Goal: Use online tool/utility: Utilize a website feature to perform a specific function

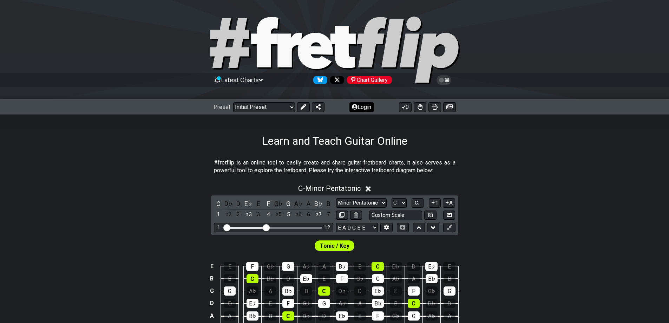
click at [363, 105] on button "Login" at bounding box center [361, 107] width 24 height 10
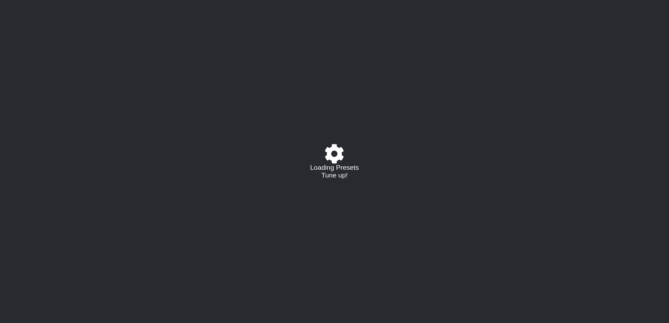
select select "C"
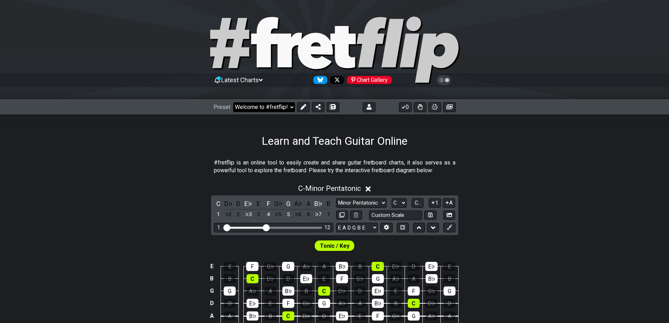
click at [260, 110] on select "Welcome to #fretflip! Initial Preset Custom Preset D Standard F Aeolian Learn a…" at bounding box center [264, 107] width 62 height 10
click at [233, 102] on select "Welcome to #fretflip! Initial Preset Custom Preset D Standard F Aeolian Learn a…" at bounding box center [264, 107] width 62 height 10
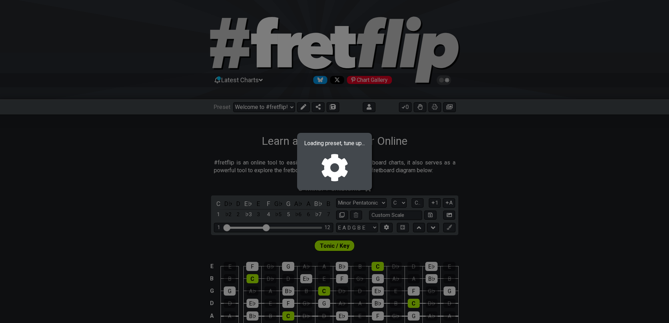
select select "/02EZQGT7"
select select "F"
select select "Minor / Aeolian"
select select "D G C F A D"
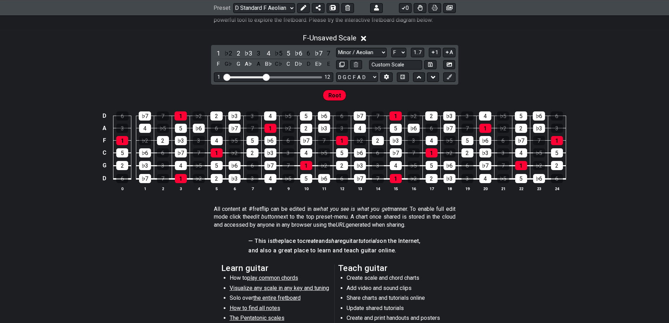
scroll to position [59, 0]
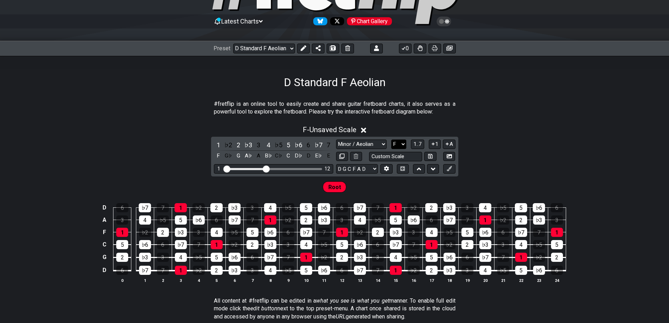
click at [399, 144] on select "A♭ A A♯ B♭ B C C♯ D♭ D D♯ E♭ E F F♯ G♭ G G♯" at bounding box center [398, 143] width 15 height 9
select select "A"
click at [391, 139] on select "A♭ A A♯ B♭ B C C♯ D♭ D D♯ E♭ E F F♯ G♭ G G♯" at bounding box center [398, 143] width 15 height 9
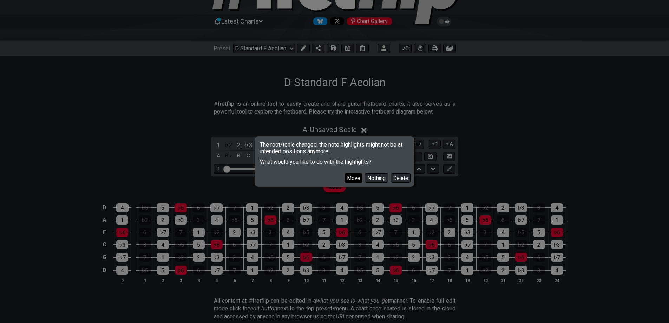
click at [354, 176] on button "Move" at bounding box center [353, 177] width 18 height 9
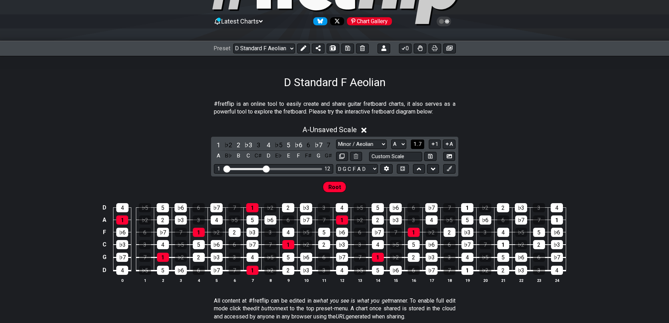
click at [415, 146] on span "1..7" at bounding box center [417, 144] width 8 height 6
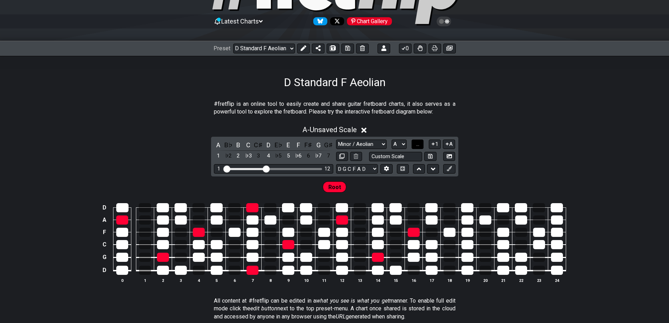
click at [416, 147] on span "..." at bounding box center [417, 144] width 3 height 6
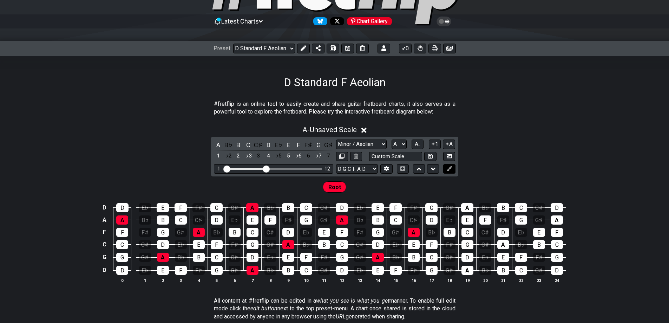
click at [452, 167] on button at bounding box center [449, 168] width 12 height 9
click at [303, 47] on icon at bounding box center [303, 48] width 6 height 6
click at [453, 171] on button at bounding box center [449, 168] width 12 height 9
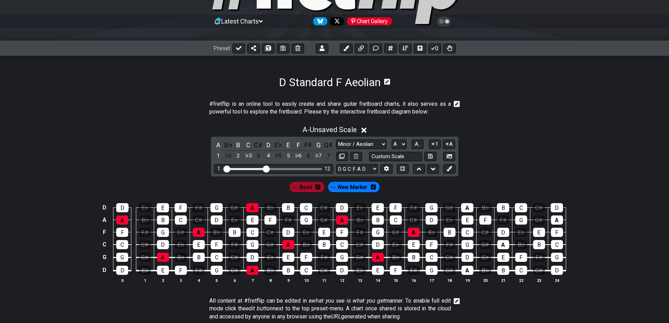
click at [297, 190] on icon at bounding box center [294, 187] width 5 height 5
click at [317, 187] on icon at bounding box center [317, 187] width 5 height 6
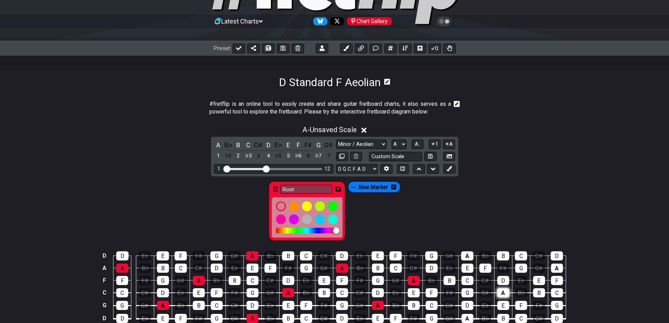
click at [500, 293] on div "A" at bounding box center [503, 292] width 12 height 9
click at [395, 186] on icon at bounding box center [393, 186] width 5 height 5
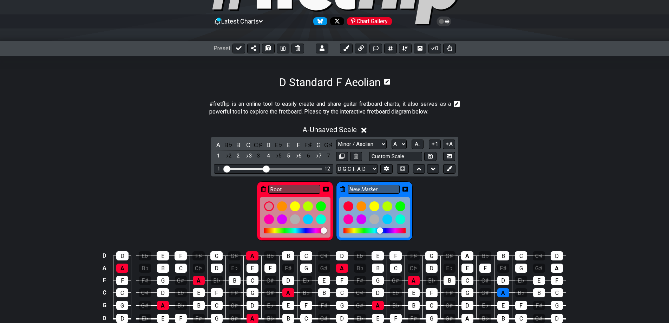
click at [407, 189] on icon at bounding box center [405, 188] width 6 height 5
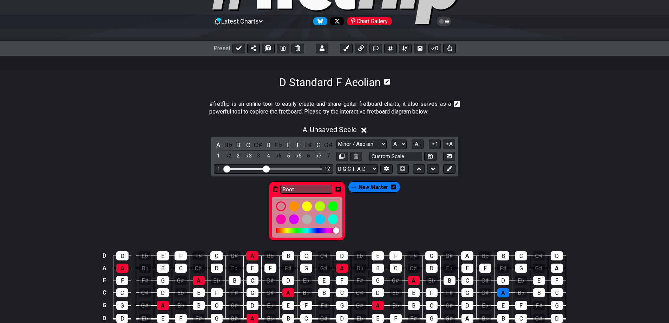
click at [393, 189] on icon at bounding box center [393, 186] width 5 height 5
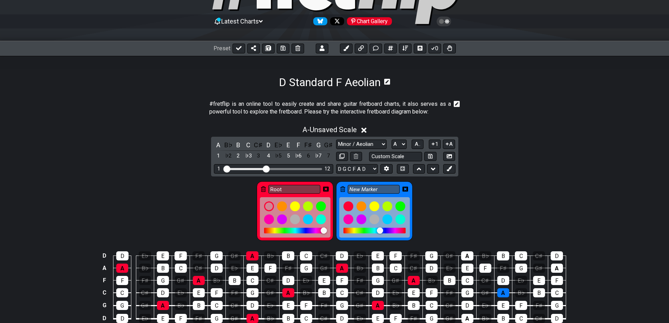
click at [346, 190] on div "New Marker" at bounding box center [374, 210] width 77 height 59
click at [342, 190] on icon at bounding box center [342, 189] width 5 height 6
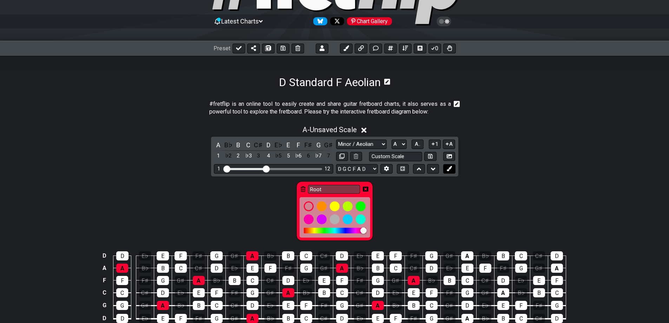
click at [453, 168] on button at bounding box center [449, 168] width 12 height 9
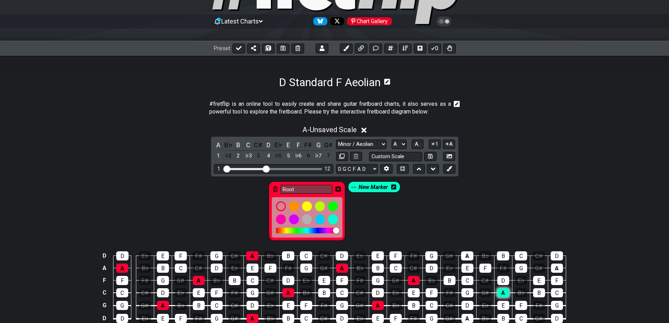
click at [506, 293] on div "A" at bounding box center [503, 292] width 12 height 9
click at [457, 251] on td "G♯" at bounding box center [449, 249] width 18 height 12
click at [464, 254] on div "A" at bounding box center [467, 255] width 12 height 9
click at [466, 318] on div "A" at bounding box center [467, 317] width 12 height 9
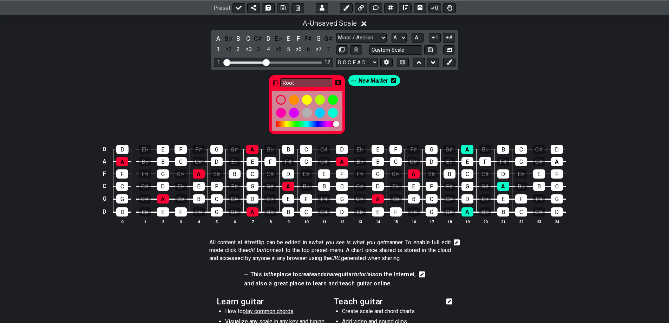
scroll to position [176, 0]
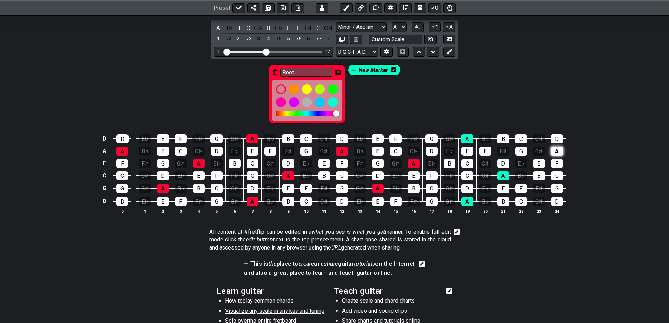
click at [556, 151] on div "A" at bounding box center [557, 150] width 12 height 9
click at [488, 101] on div "Root New Marker" at bounding box center [334, 92] width 669 height 66
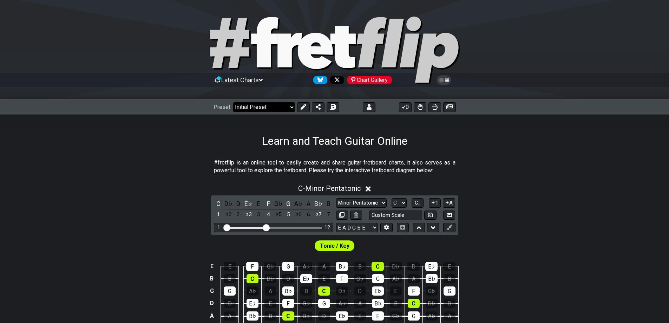
click at [278, 110] on select "Welcome to #fretflip! Initial Preset Custom Preset D Standard F Aeolian Learn a…" at bounding box center [264, 107] width 62 height 10
click at [233, 102] on select "Welcome to #fretflip! Initial Preset Custom Preset D Standard F Aeolian Learn a…" at bounding box center [264, 107] width 62 height 10
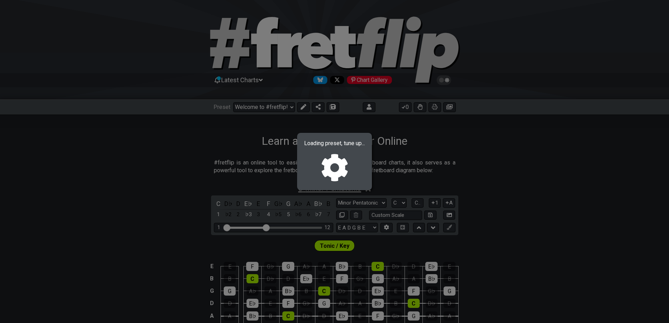
select select "/02EZQGT7"
select select "F"
select select "Minor / Aeolian"
select select "D G C F A D"
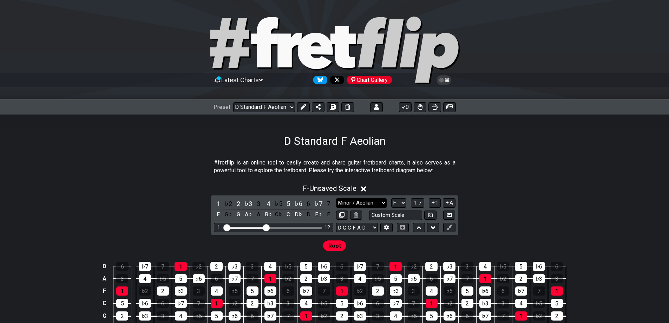
click at [374, 204] on select "Minor / Aeolian Click to edit Minor Pentatonic Major Pentatonic Minor Blues Maj…" at bounding box center [361, 202] width 51 height 9
click at [404, 204] on select "A♭ A A♯ B♭ B C C♯ D♭ D D♯ E♭ E F F♯ G♭ G G♯" at bounding box center [398, 202] width 15 height 9
select select "A"
click at [391, 198] on select "A♭ A A♯ B♭ B C C♯ D♭ D D♯ E♭ E F F♯ G♭ G G♯" at bounding box center [398, 202] width 15 height 9
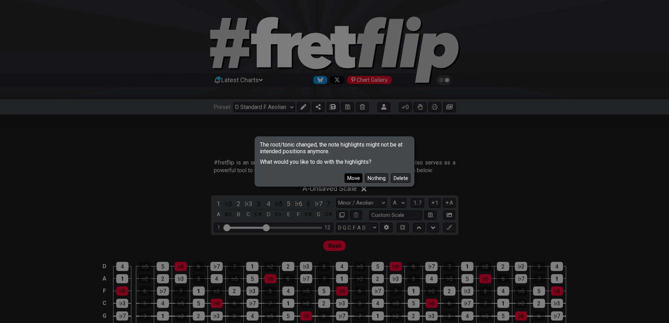
click at [358, 181] on button "Move" at bounding box center [353, 177] width 18 height 9
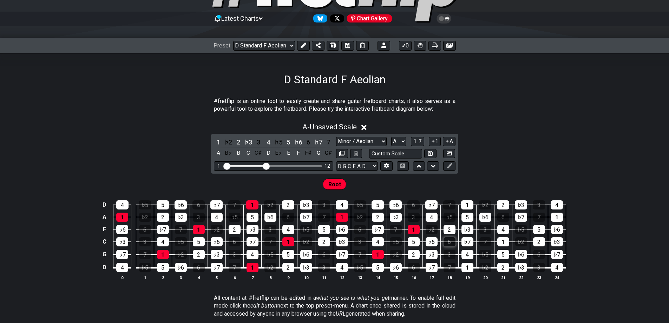
scroll to position [117, 0]
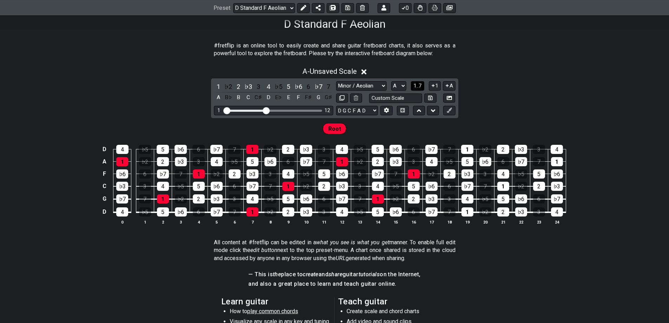
click at [423, 84] on button "1..7" at bounding box center [417, 85] width 13 height 9
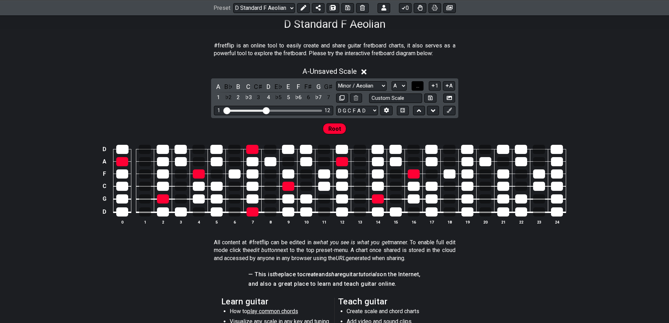
click at [422, 85] on button "..." at bounding box center [417, 85] width 12 height 9
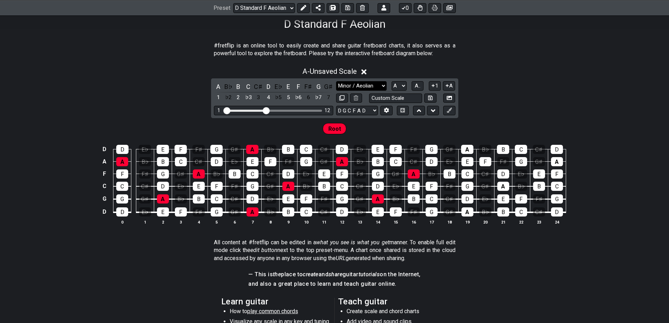
click at [368, 88] on select "Minor / Aeolian Click to edit Minor Pentatonic Major Pentatonic Minor Blues Maj…" at bounding box center [361, 85] width 51 height 9
select select "Mixolydian"
click at [336, 81] on select "Minor / Aeolian Click to edit Minor Pentatonic Major Pentatonic Minor Blues Maj…" at bounding box center [361, 85] width 51 height 9
